Goal: Check status: Check status

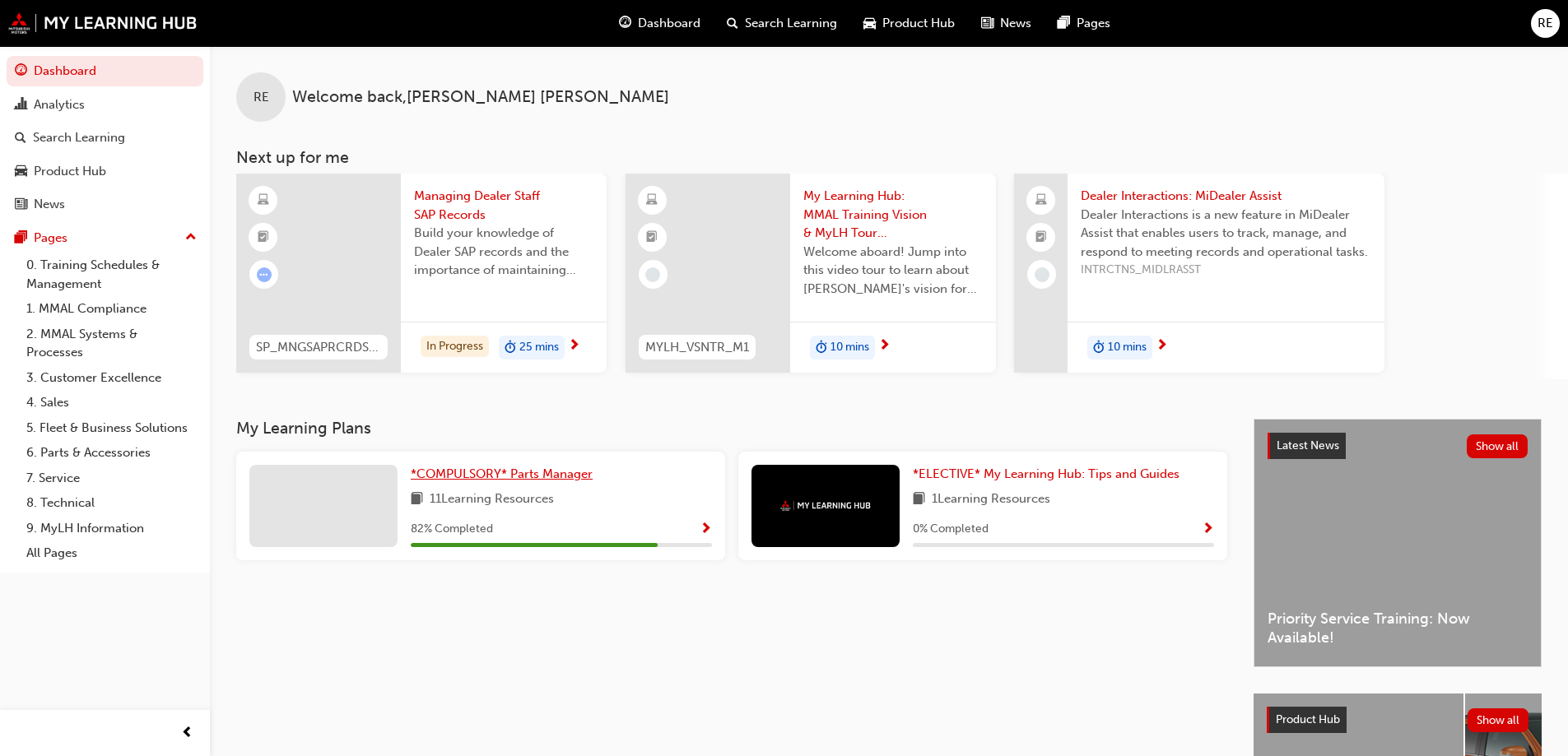
click at [492, 475] on span "*COMPULSORY* Parts Manager" at bounding box center [502, 474] width 182 height 14
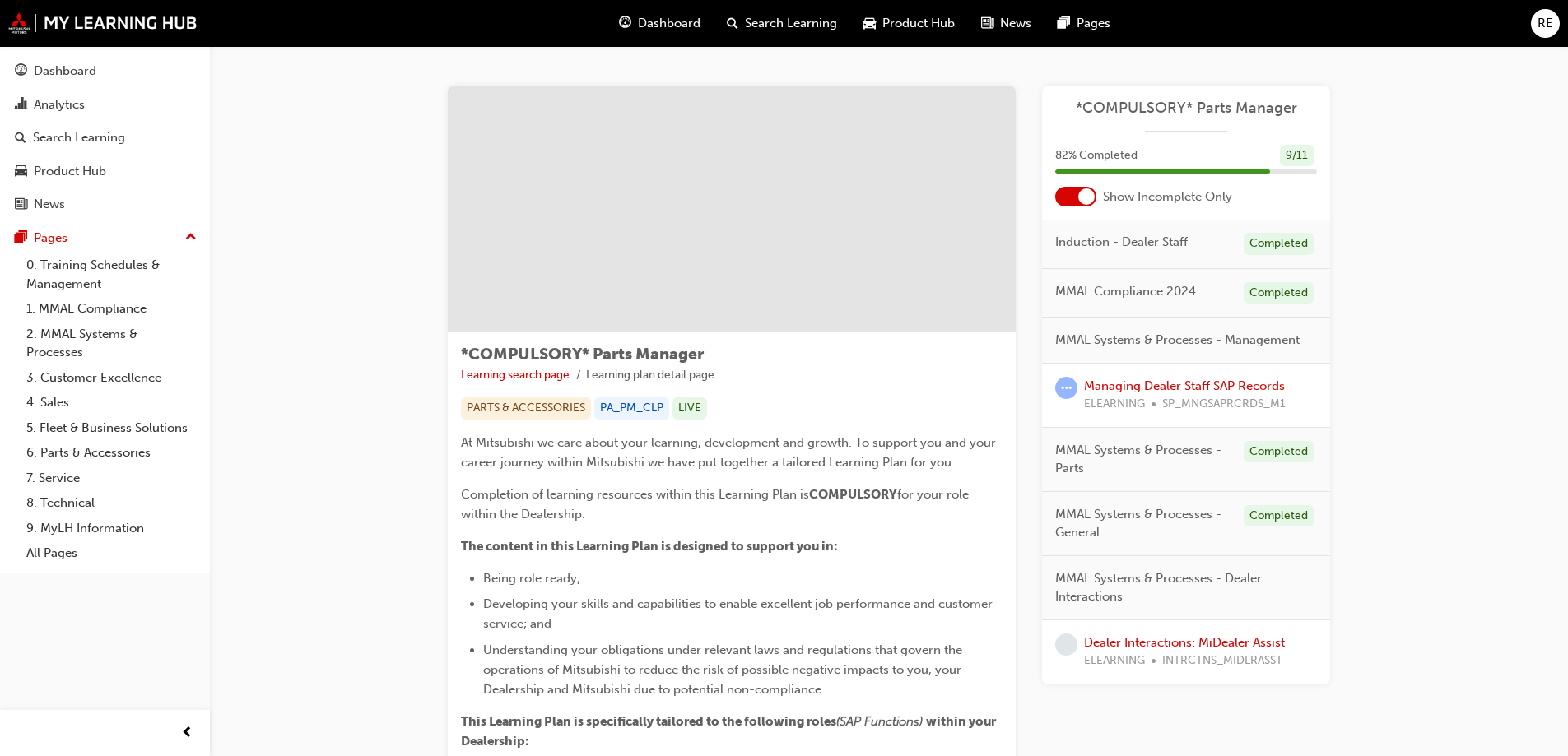
click at [1093, 155] on span "82 % Completed" at bounding box center [1096, 155] width 82 height 19
click at [1299, 152] on div "9 / 11" at bounding box center [1296, 156] width 33 height 23
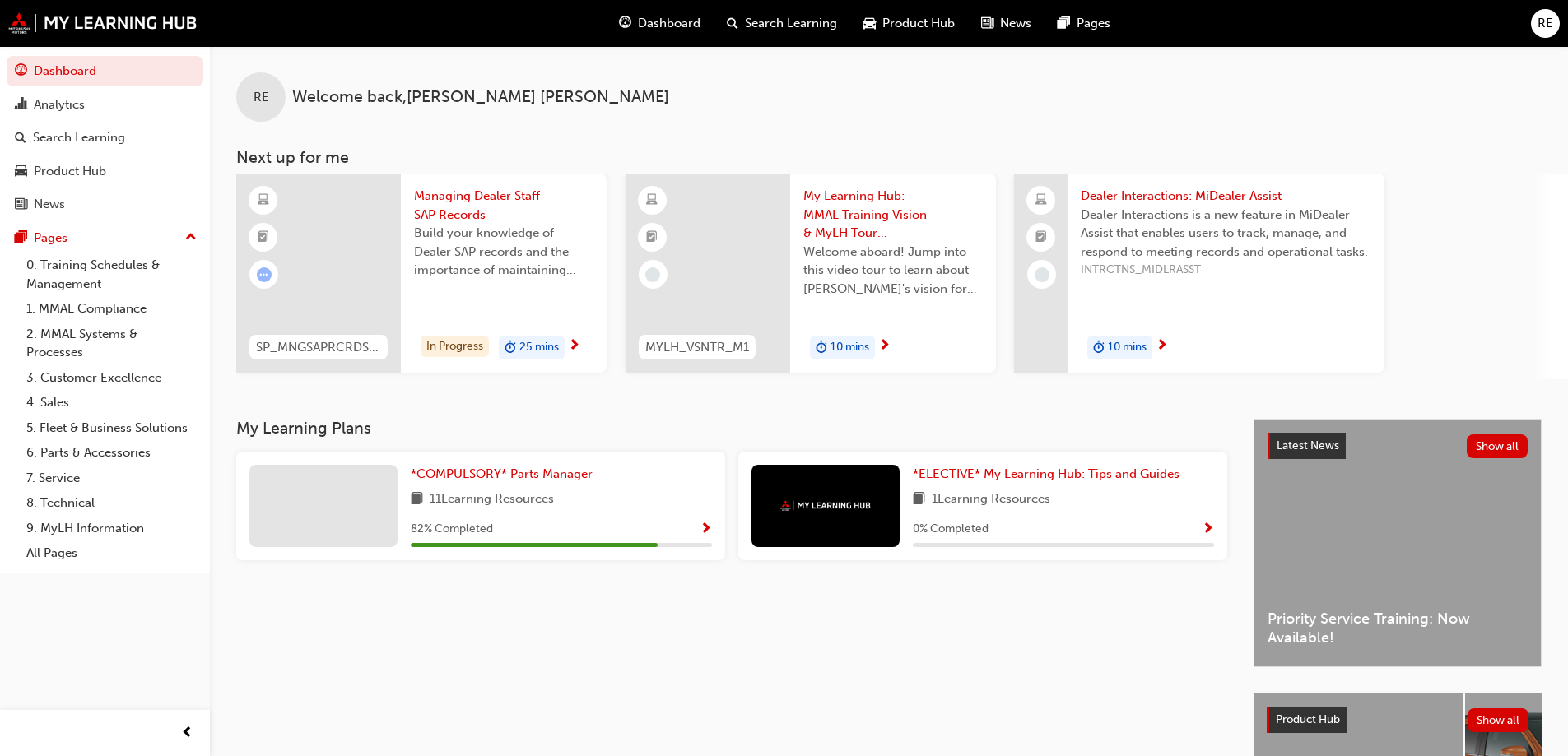
click at [706, 526] on span "Show Progress" at bounding box center [706, 530] width 13 height 14
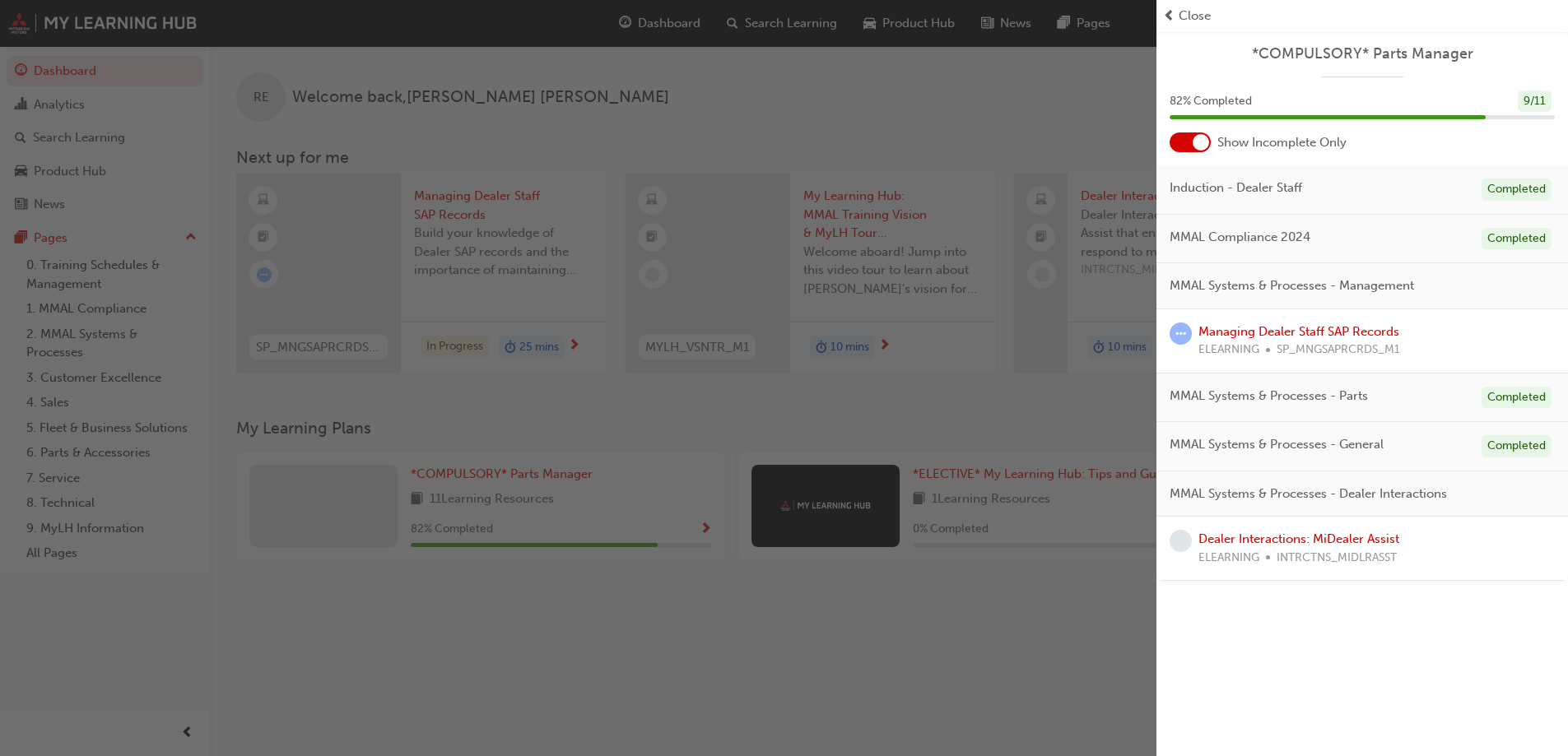
click at [1527, 102] on div "9 / 11" at bounding box center [1534, 101] width 33 height 23
click at [1219, 105] on span "82 % Completed" at bounding box center [1210, 101] width 82 height 19
click at [1204, 137] on div at bounding box center [1201, 143] width 16 height 16
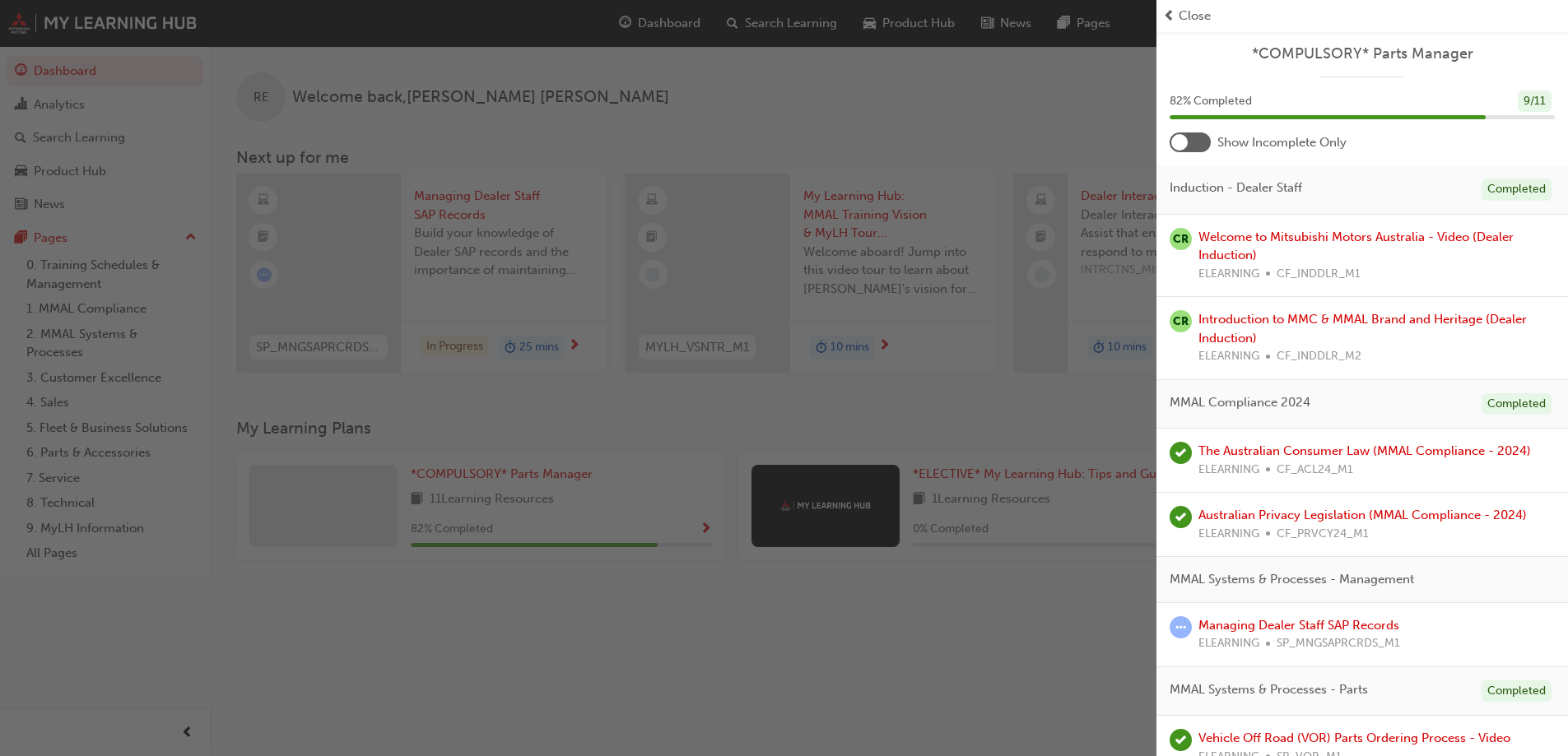
click at [1202, 141] on div at bounding box center [1190, 143] width 42 height 20
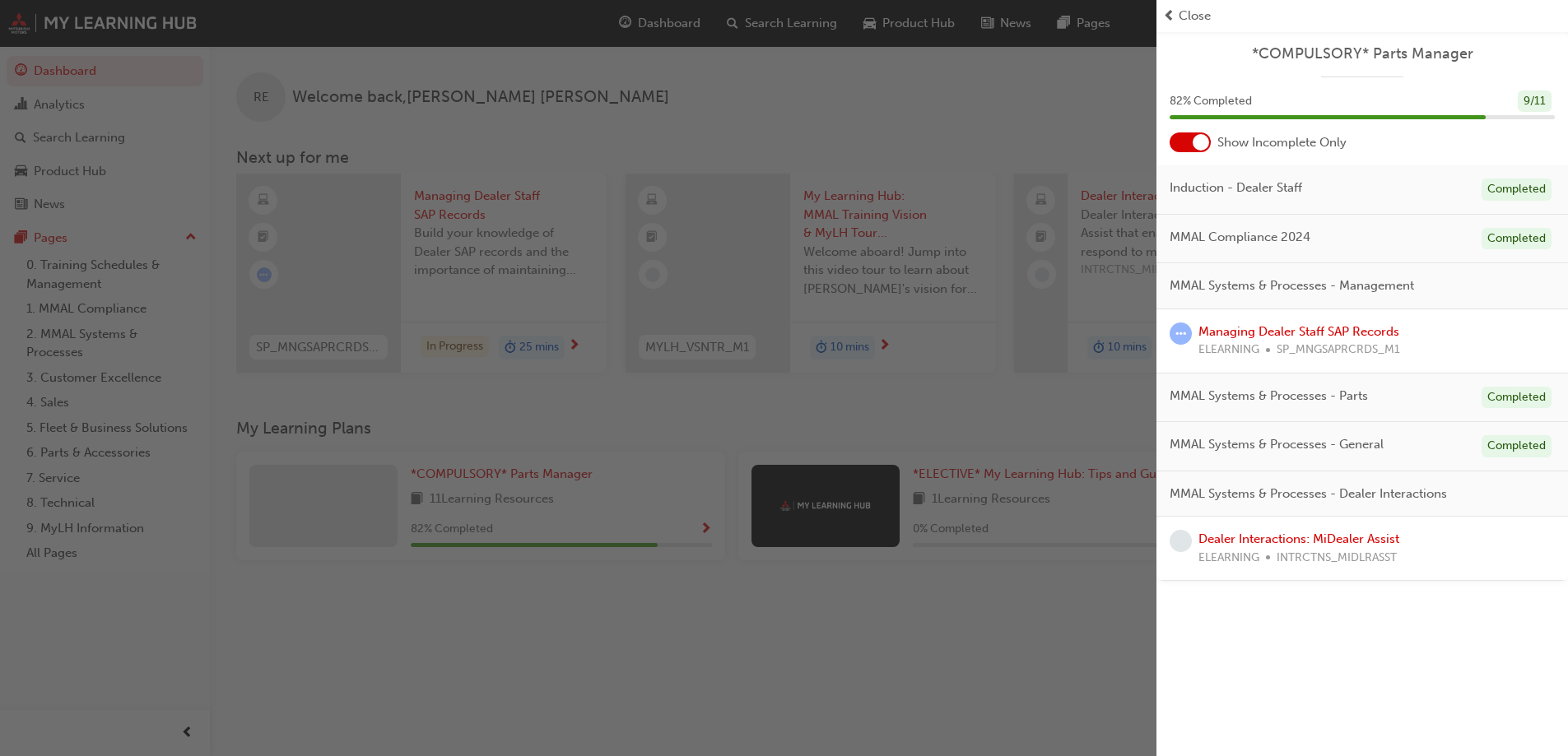
click at [1183, 330] on span "learningRecordVerb_ATTEMPT-icon" at bounding box center [1180, 334] width 23 height 23
